Goal: Information Seeking & Learning: Stay updated

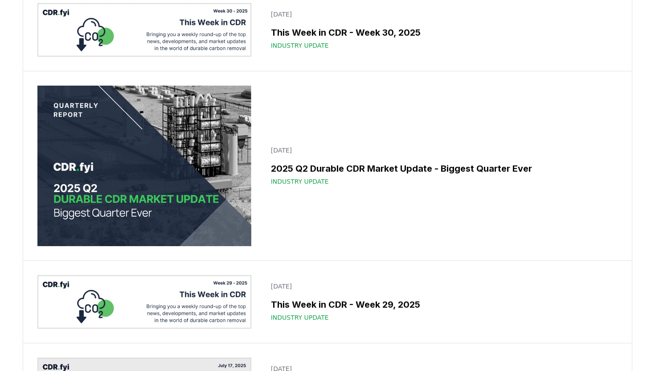
scroll to position [627, 0]
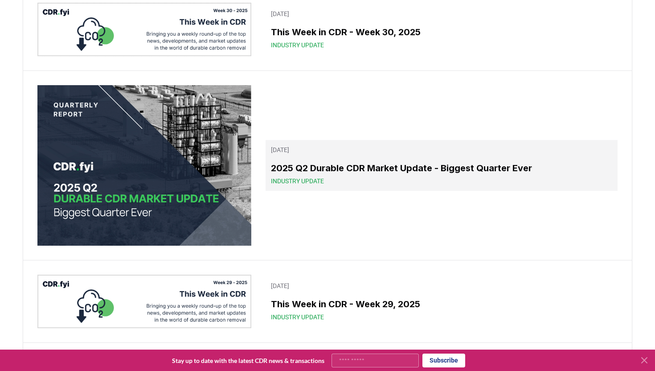
click at [412, 161] on link "[DATE] 2025 Q2 Durable CDR Market Update - Biggest Quarter Ever Industry Update" at bounding box center [442, 165] width 352 height 51
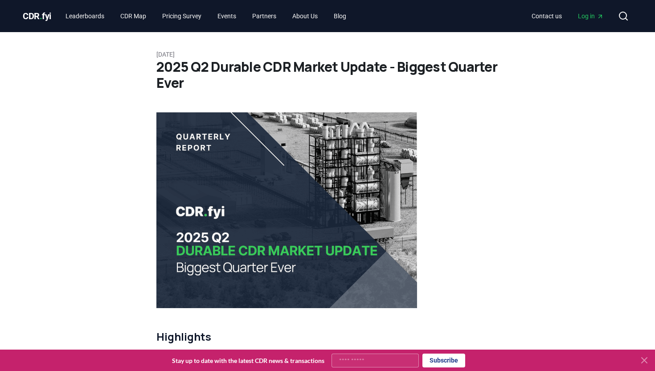
click at [643, 360] on icon at bounding box center [644, 359] width 5 height 5
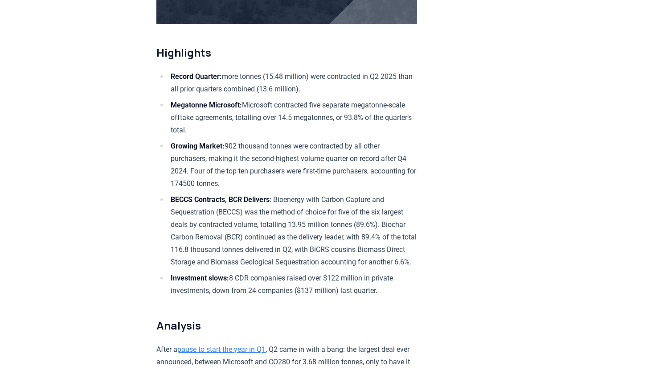
scroll to position [258, 0]
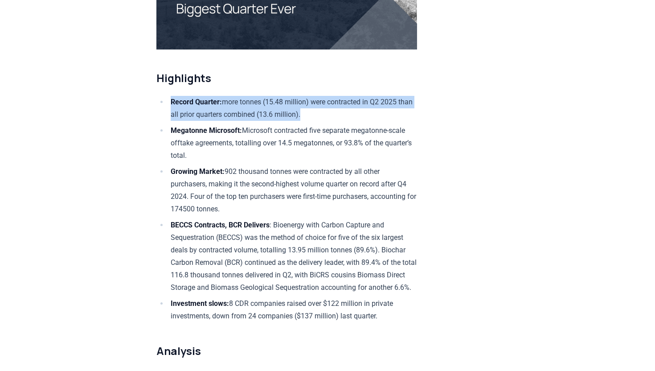
drag, startPoint x: 294, startPoint y: 138, endPoint x: 170, endPoint y: 129, distance: 124.2
click at [170, 121] on li "Record Quarter: more tonnes (15.48 million) were contracted in Q2 2025 than all…" at bounding box center [292, 108] width 249 height 25
copy li "Record Quarter: more tonnes (15.48 million) were contracted in Q2 2025 than all…"
